Goal: Task Accomplishment & Management: Manage account settings

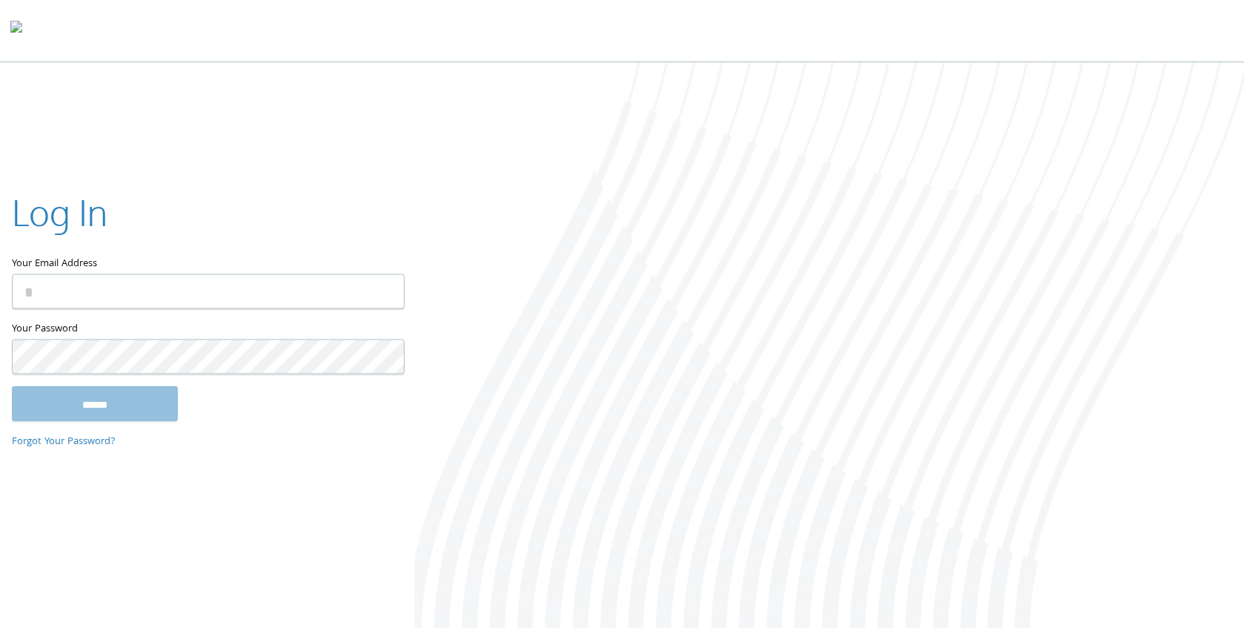
type input "**********"
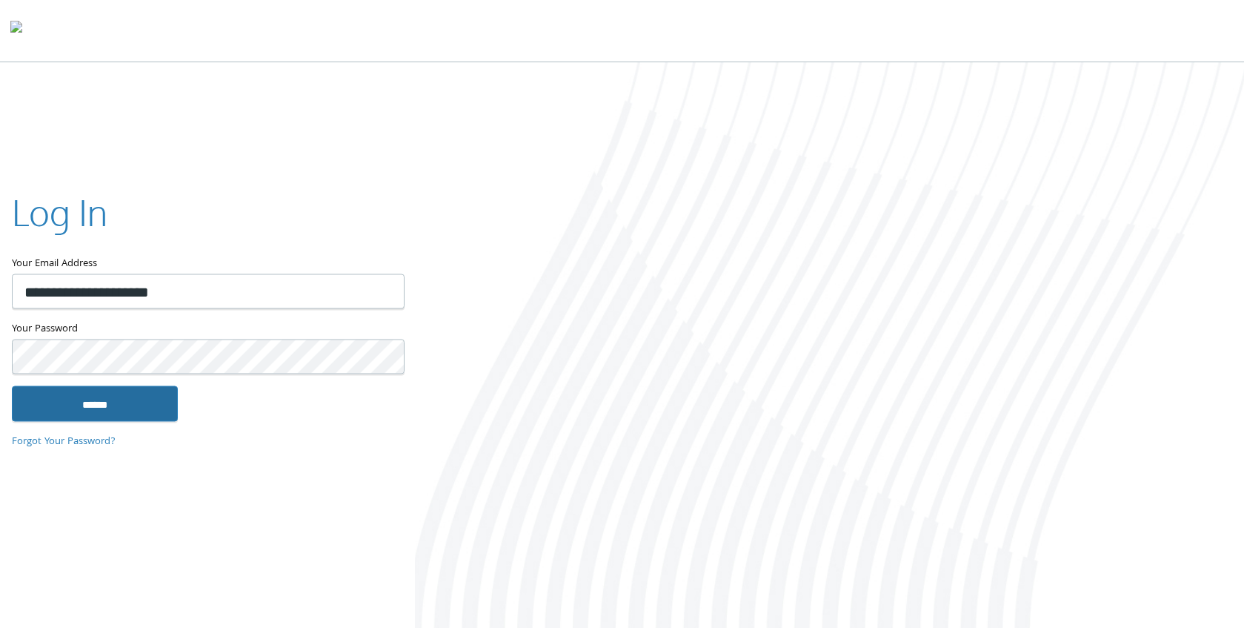
click at [110, 398] on input "******" at bounding box center [95, 403] width 166 height 36
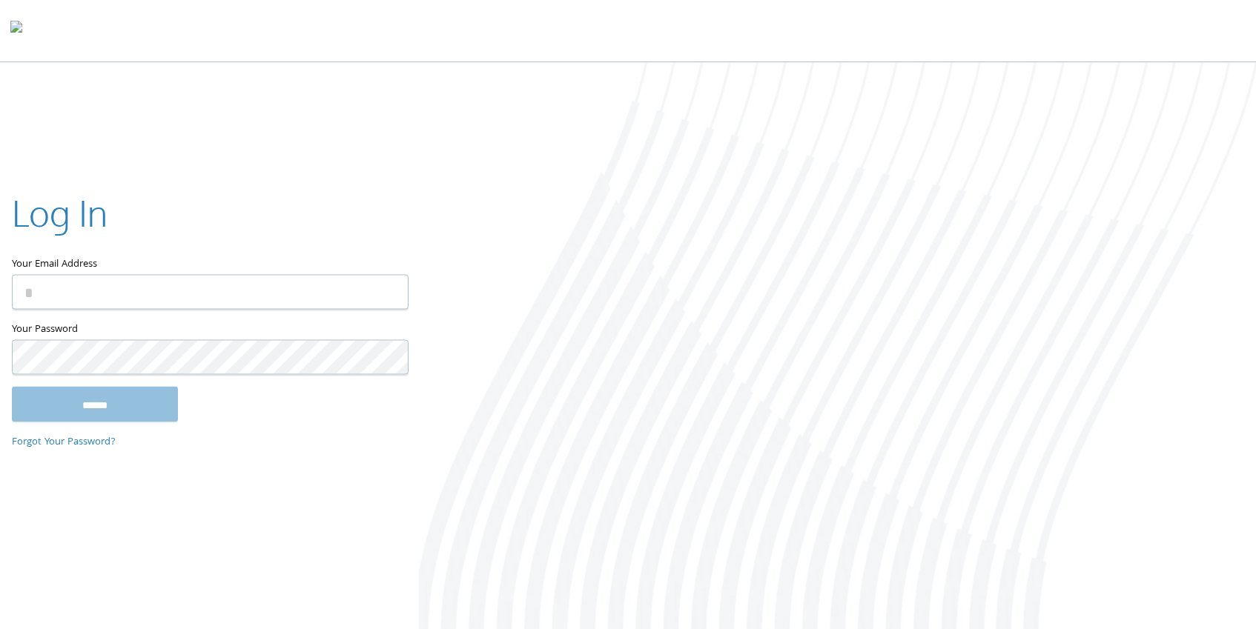
click at [63, 512] on div "Log In Your Email Address Your Password This field is required ****** Forgot Yo…" at bounding box center [628, 347] width 1256 height 570
